Goal: Task Accomplishment & Management: Use online tool/utility

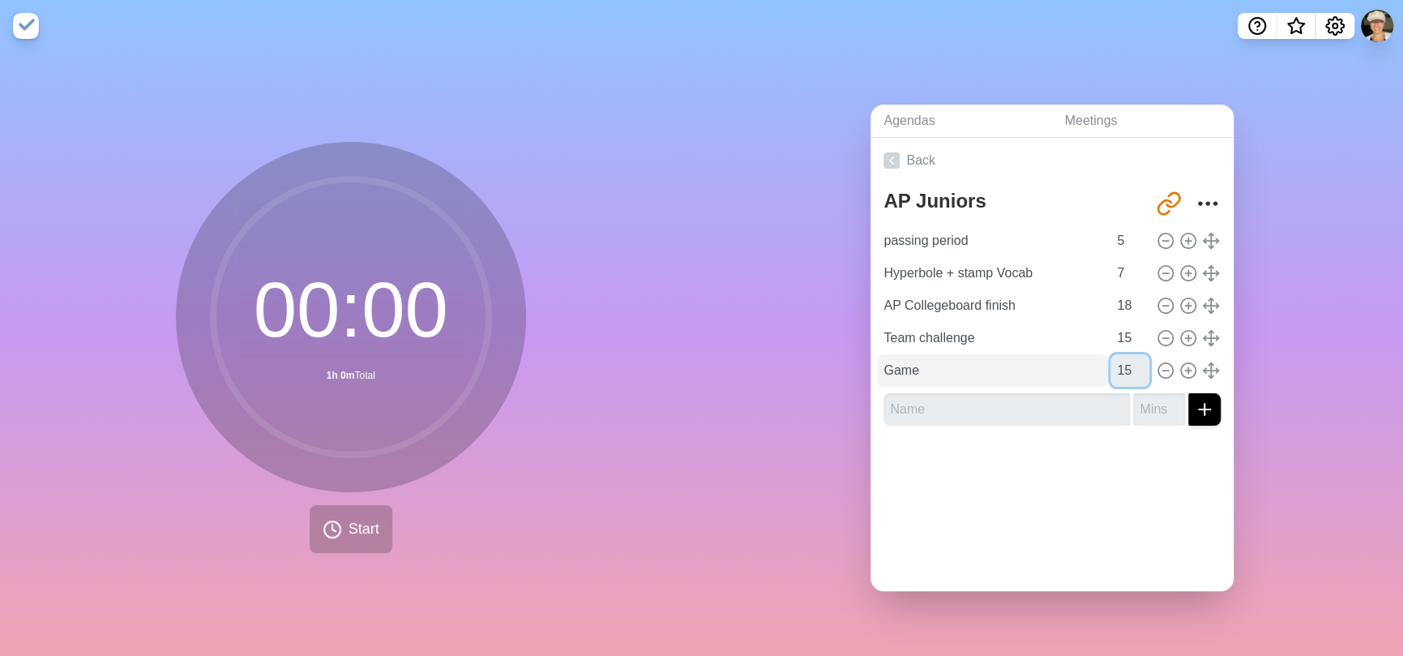
drag, startPoint x: 1112, startPoint y: 363, endPoint x: 1061, endPoint y: 363, distance: 51.1
click at [1061, 363] on div "Game 15" at bounding box center [1052, 370] width 350 height 32
type input "10"
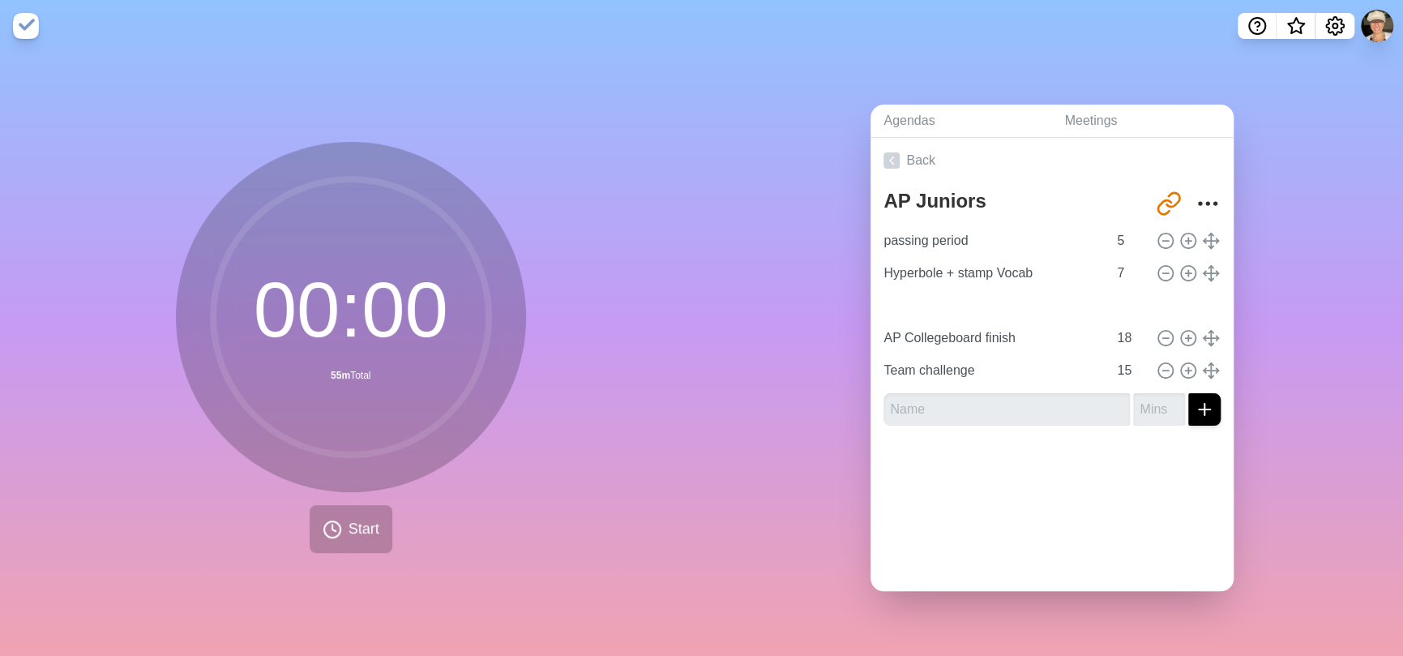
type input "Game"
type input "10"
type input "AP Collegeboard finish"
type input "18"
type input "Team challenge"
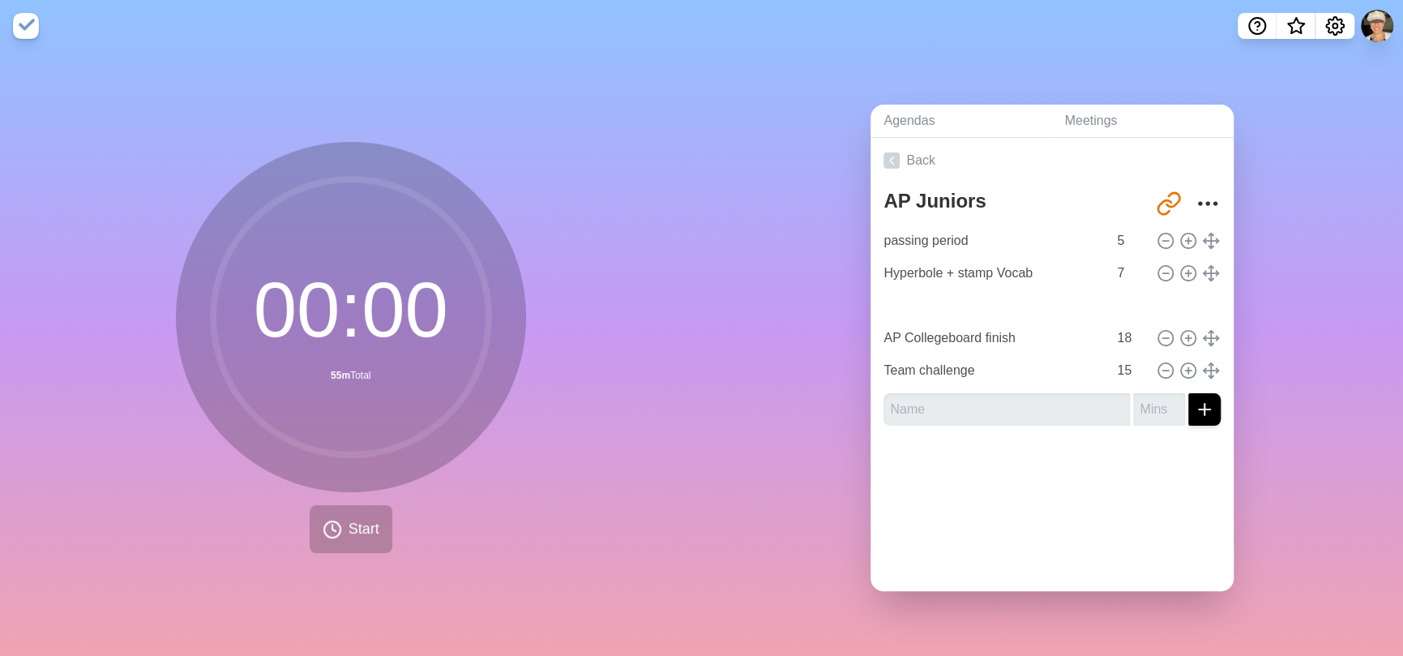
type input "15"
type input "AP Collegeboard finish"
type input "18"
type input "Game"
type input "10"
